Goal: Entertainment & Leisure: Browse casually

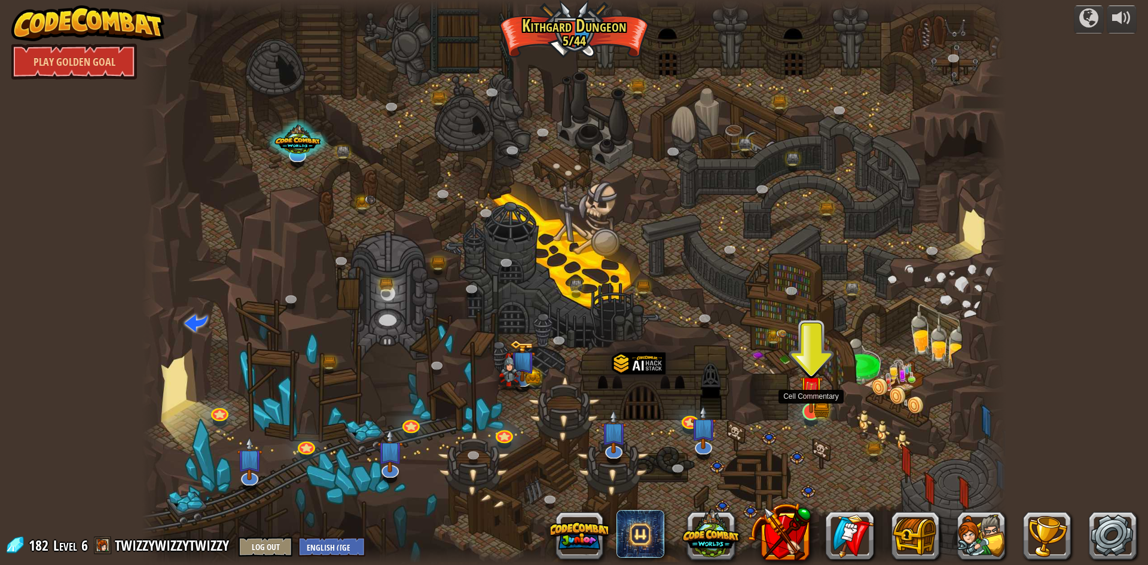
click at [815, 400] on img at bounding box center [810, 387] width 23 height 51
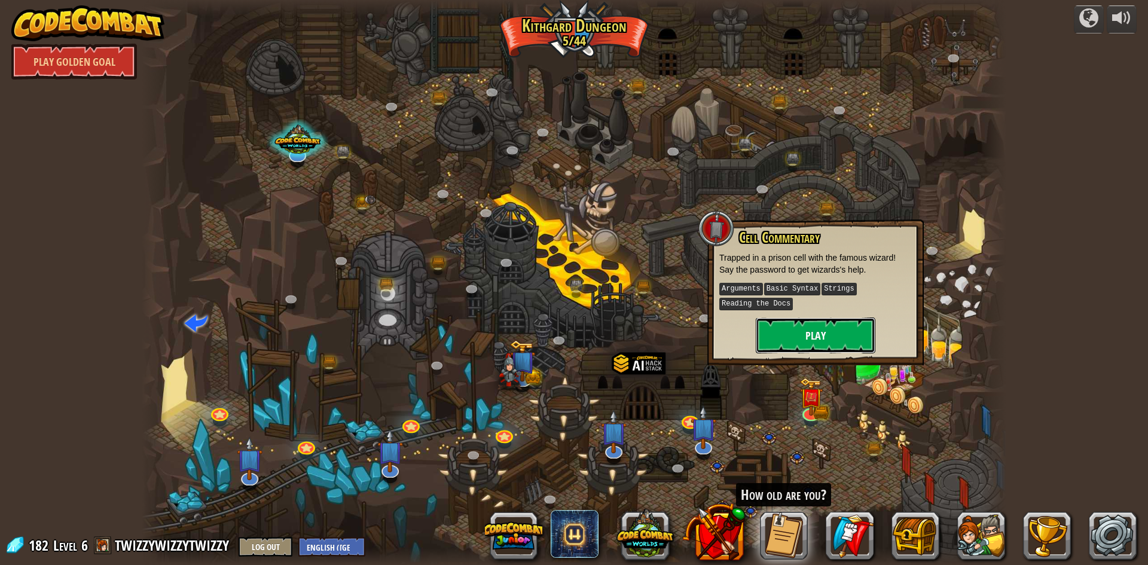
click at [812, 347] on button "Play" at bounding box center [816, 335] width 120 height 36
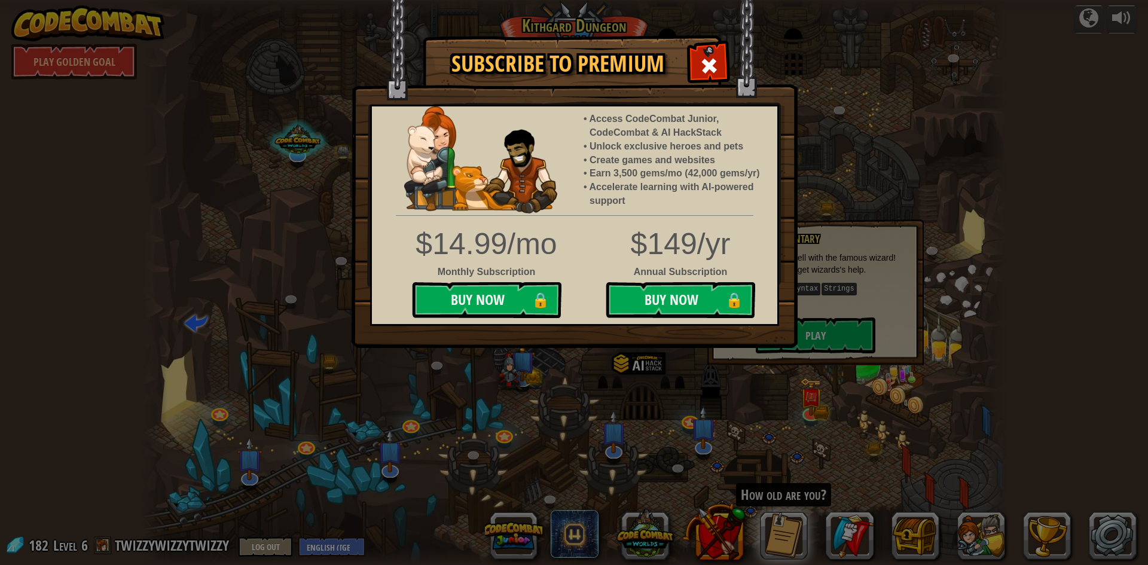
click at [717, 44] on img at bounding box center [574, 174] width 446 height 348
click at [713, 63] on span at bounding box center [708, 65] width 19 height 19
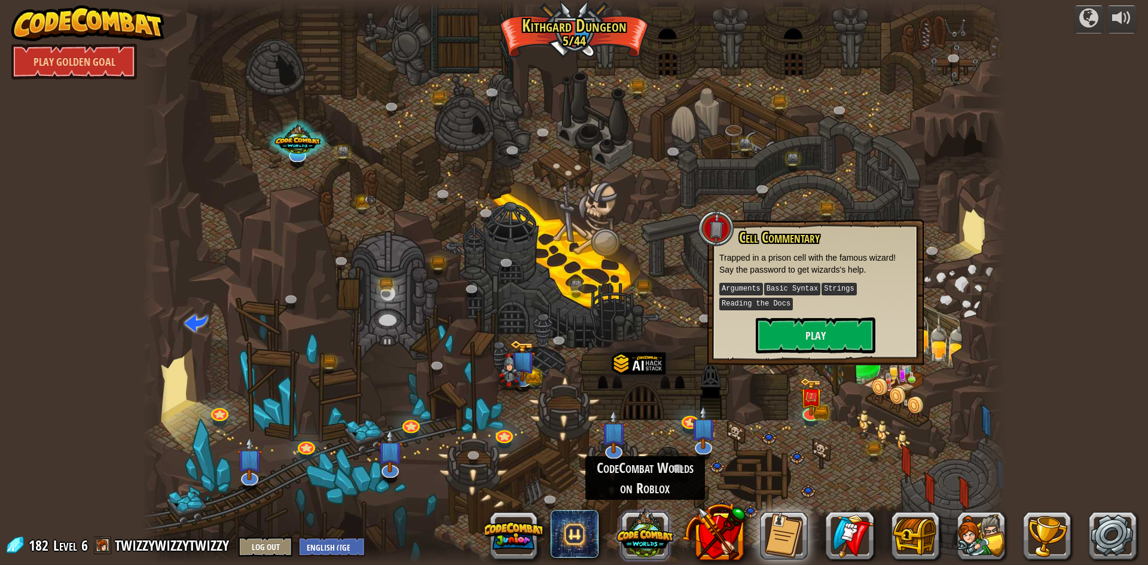
click at [666, 534] on button at bounding box center [644, 532] width 57 height 57
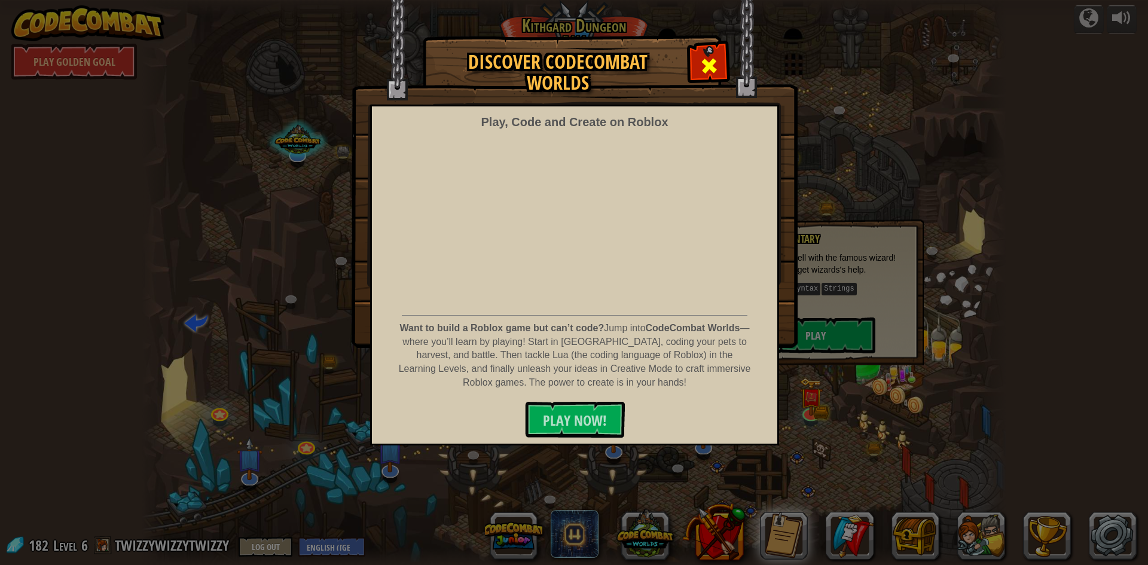
click at [715, 60] on span at bounding box center [708, 65] width 19 height 19
